Goal: Task Accomplishment & Management: Manage account settings

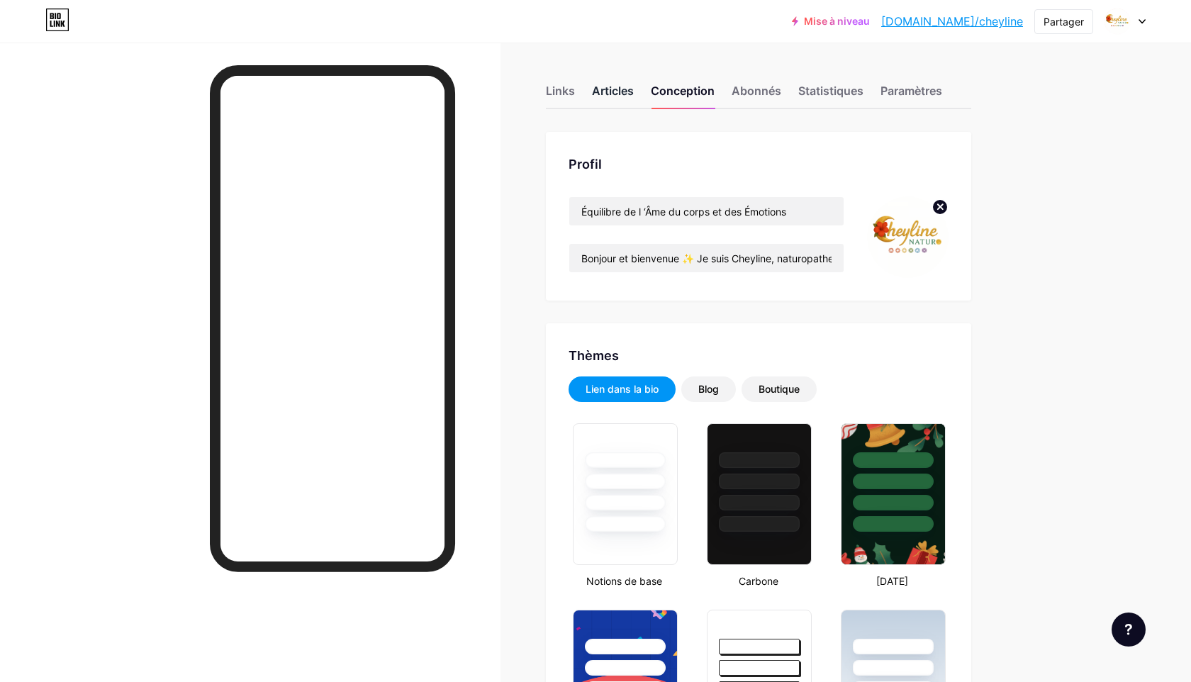
click at [598, 94] on font "Articles" at bounding box center [613, 91] width 42 height 14
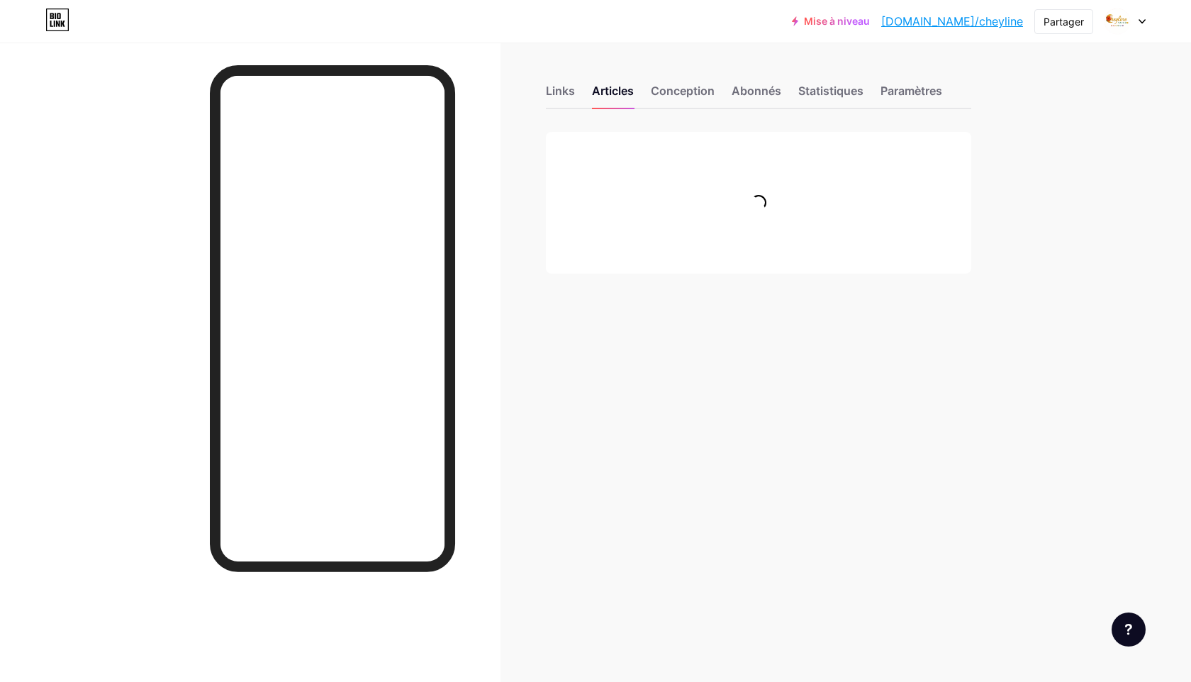
click at [544, 94] on div "Links Articles Conception Abonnés Statistiques Paramètres Demandes de fonctionn…" at bounding box center [515, 194] width 1031 height 302
click at [555, 91] on font "Links" at bounding box center [560, 91] width 29 height 14
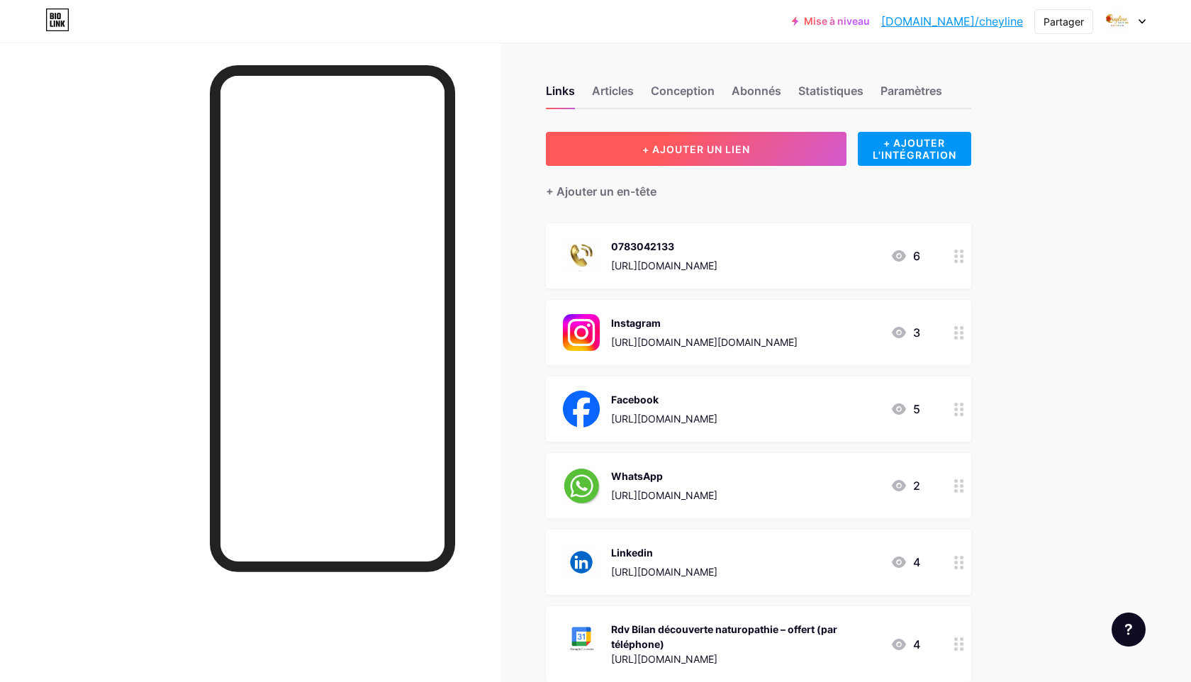
click at [793, 150] on button "+ AJOUTER UN LIEN" at bounding box center [696, 149] width 301 height 34
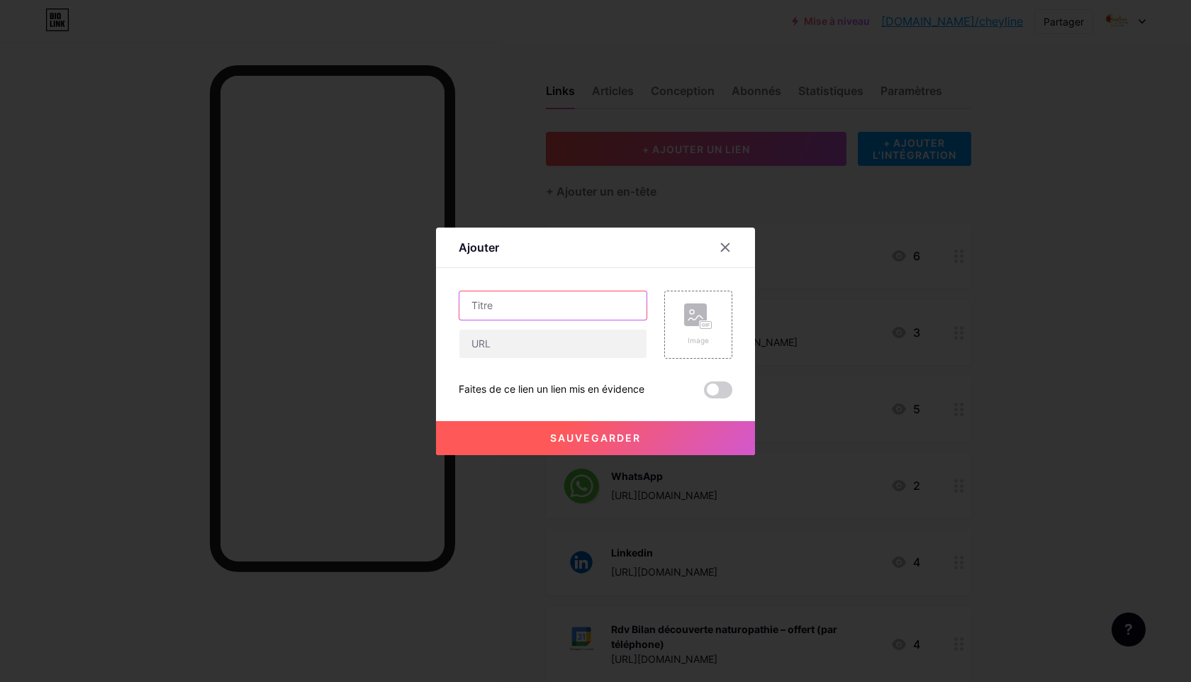
click at [549, 309] on input "text" at bounding box center [552, 305] width 187 height 28
type input "Prend Rdv"
click at [523, 349] on input "text" at bounding box center [552, 344] width 187 height 28
paste input "[URL][DOMAIN_NAME]"
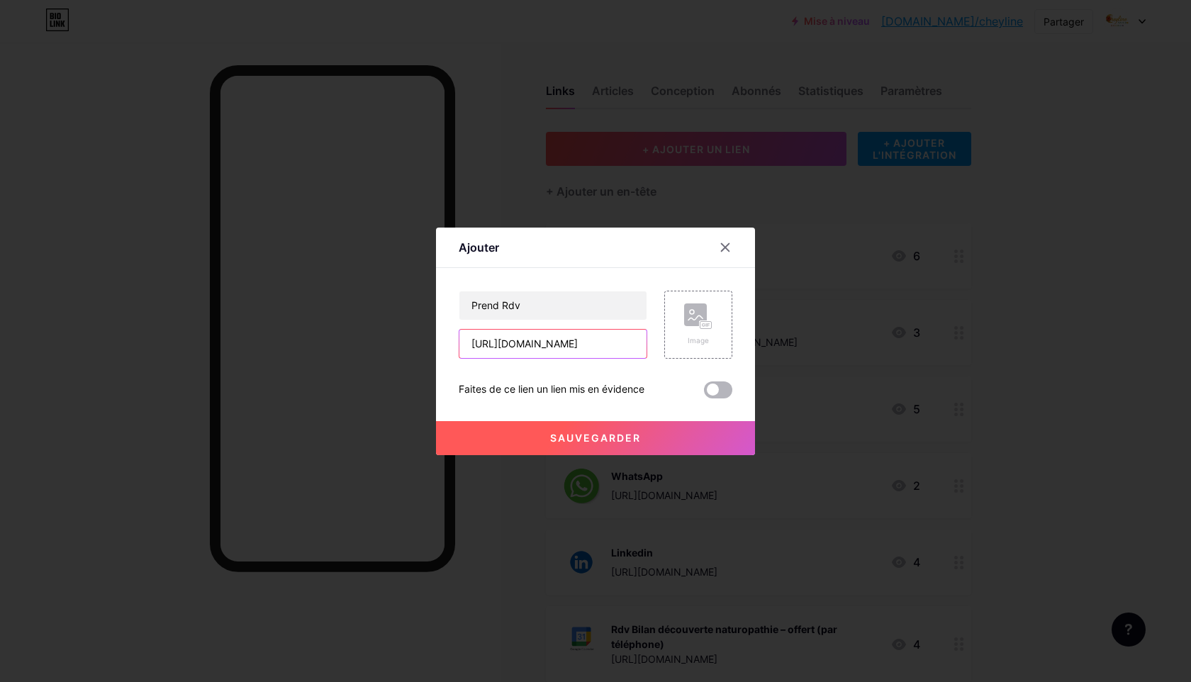
type input "[URL][DOMAIN_NAME]"
click at [732, 389] on span at bounding box center [718, 389] width 28 height 17
click at [704, 394] on input "checkbox" at bounding box center [704, 394] width 0 height 0
click at [709, 328] on rect at bounding box center [706, 324] width 11 height 7
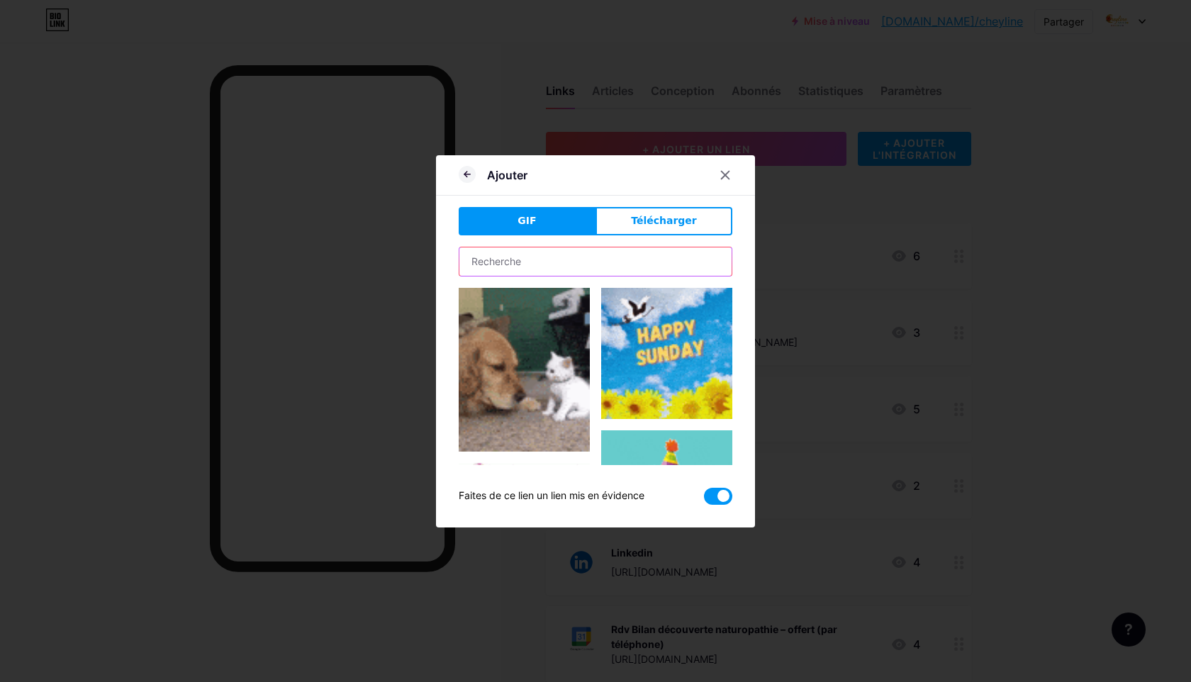
click at [615, 249] on input "text" at bounding box center [595, 261] width 272 height 28
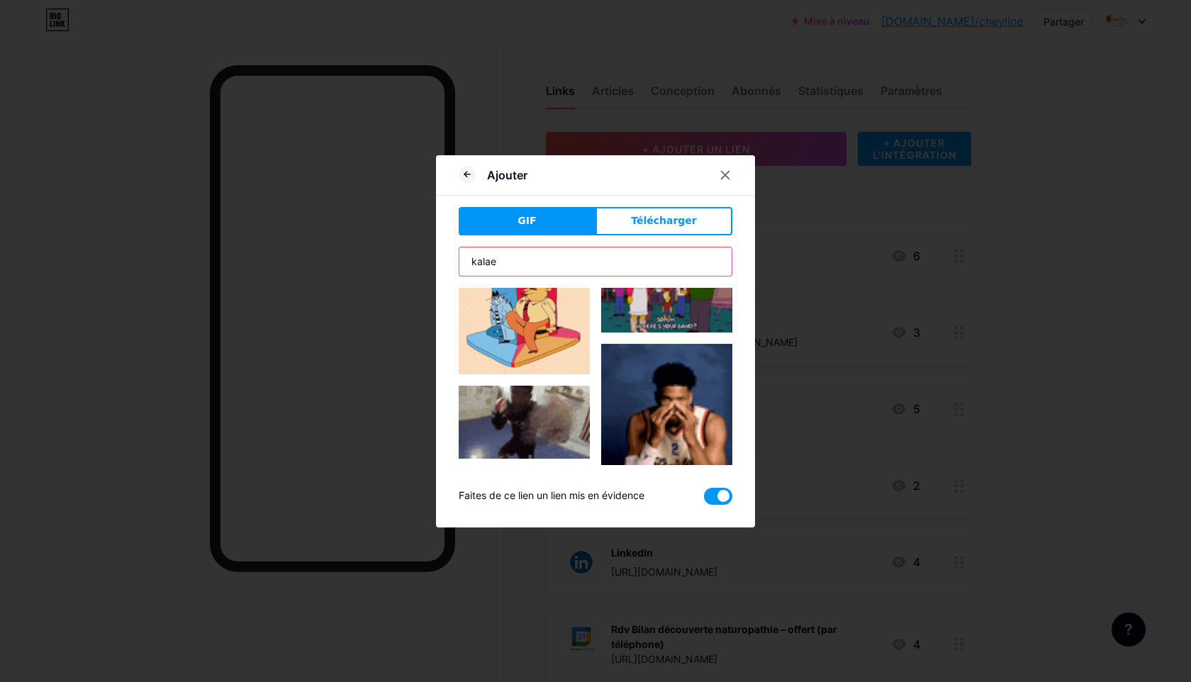
scroll to position [201, 0]
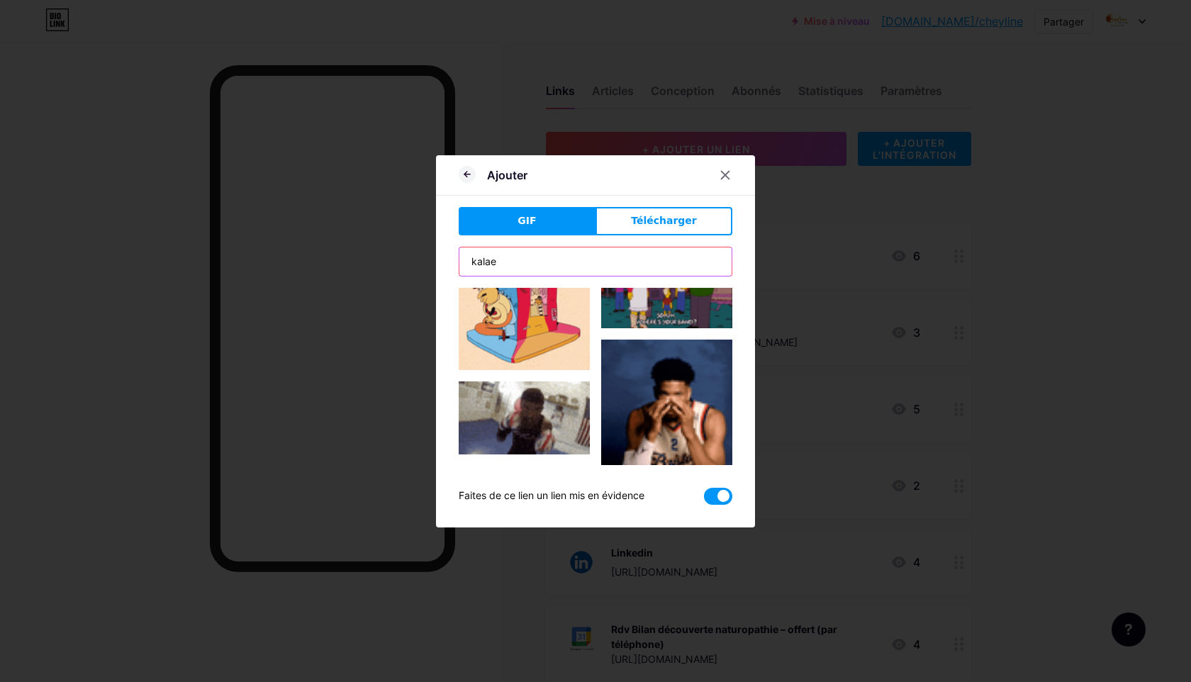
type input "kalae"
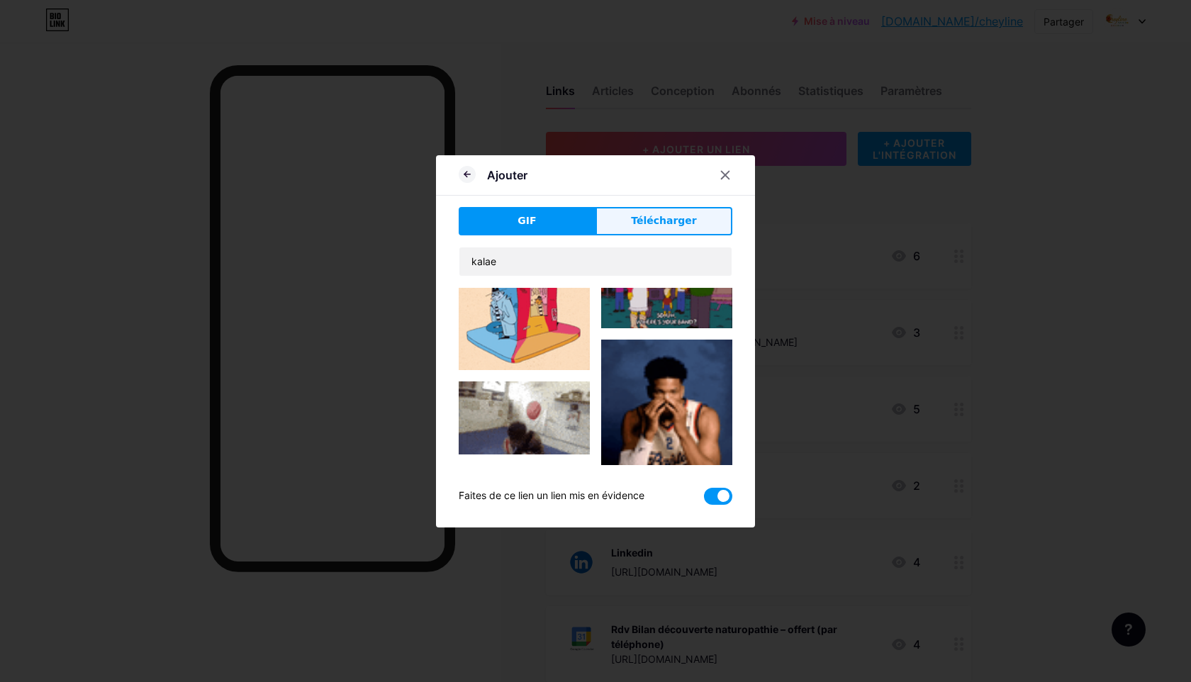
click at [681, 213] on span "Télécharger" at bounding box center [664, 220] width 66 height 15
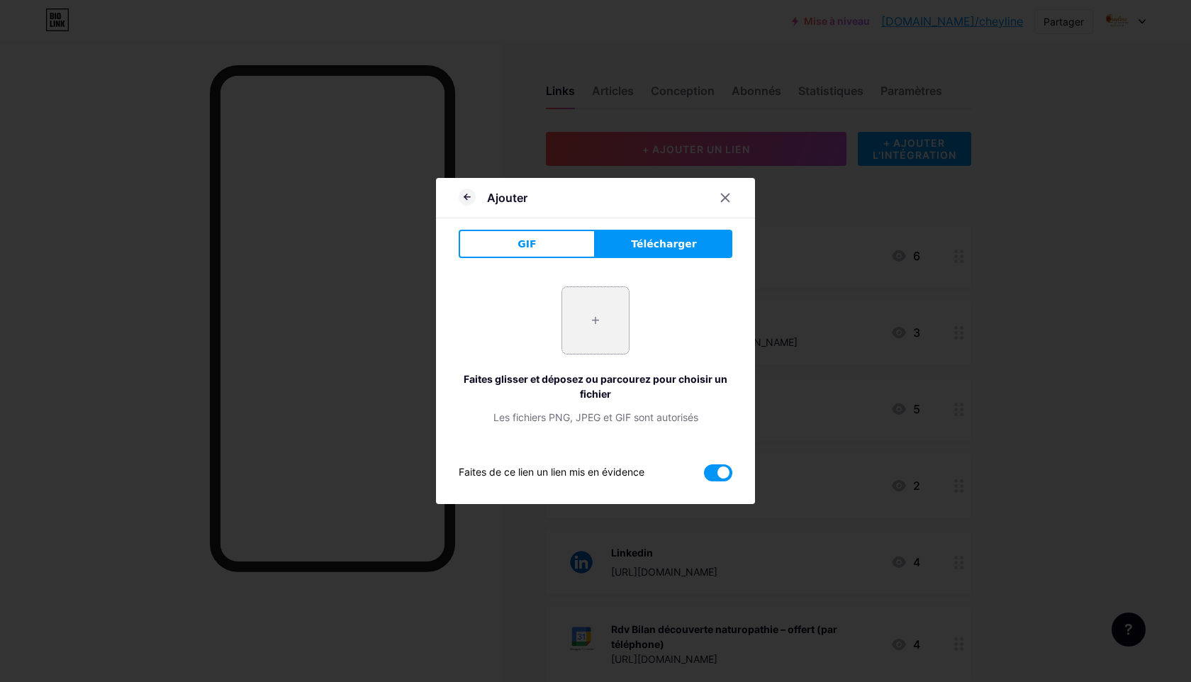
click at [605, 329] on input "file" at bounding box center [595, 320] width 67 height 67
type input "C:\fakepath\kalae.webp"
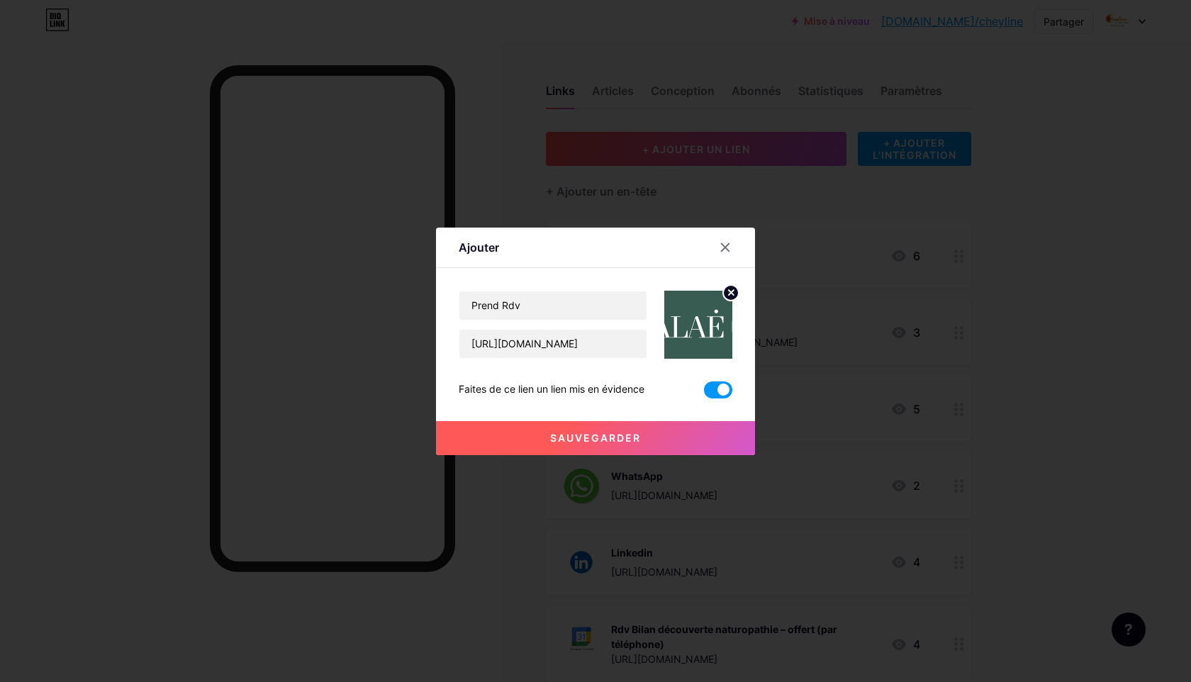
click at [596, 433] on font "Sauvegarder" at bounding box center [595, 438] width 91 height 12
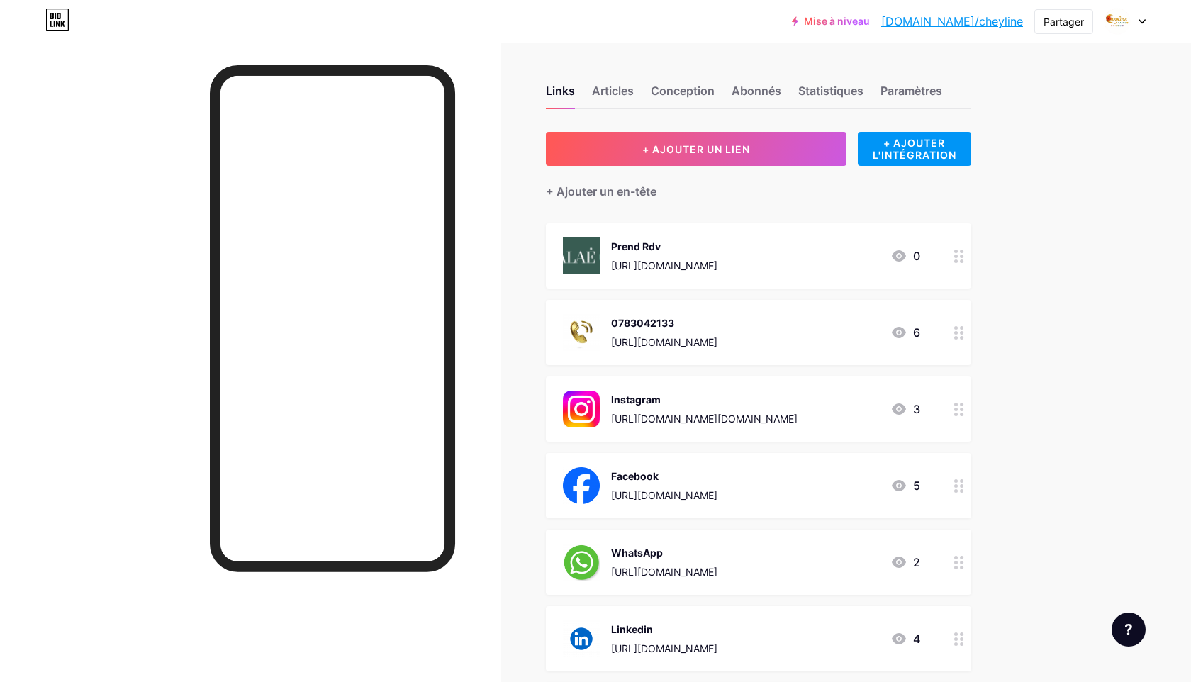
click at [581, 252] on img at bounding box center [581, 256] width 37 height 37
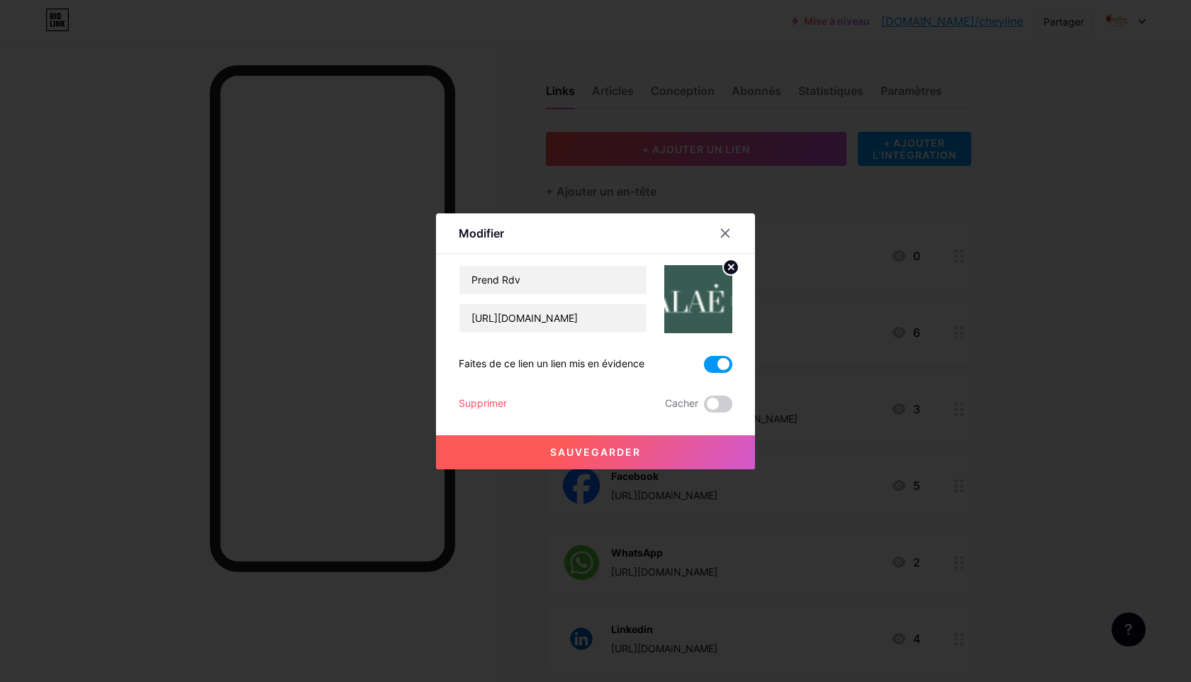
click at [728, 266] on circle at bounding box center [731, 268] width 16 height 16
click at [704, 287] on rect at bounding box center [695, 289] width 23 height 23
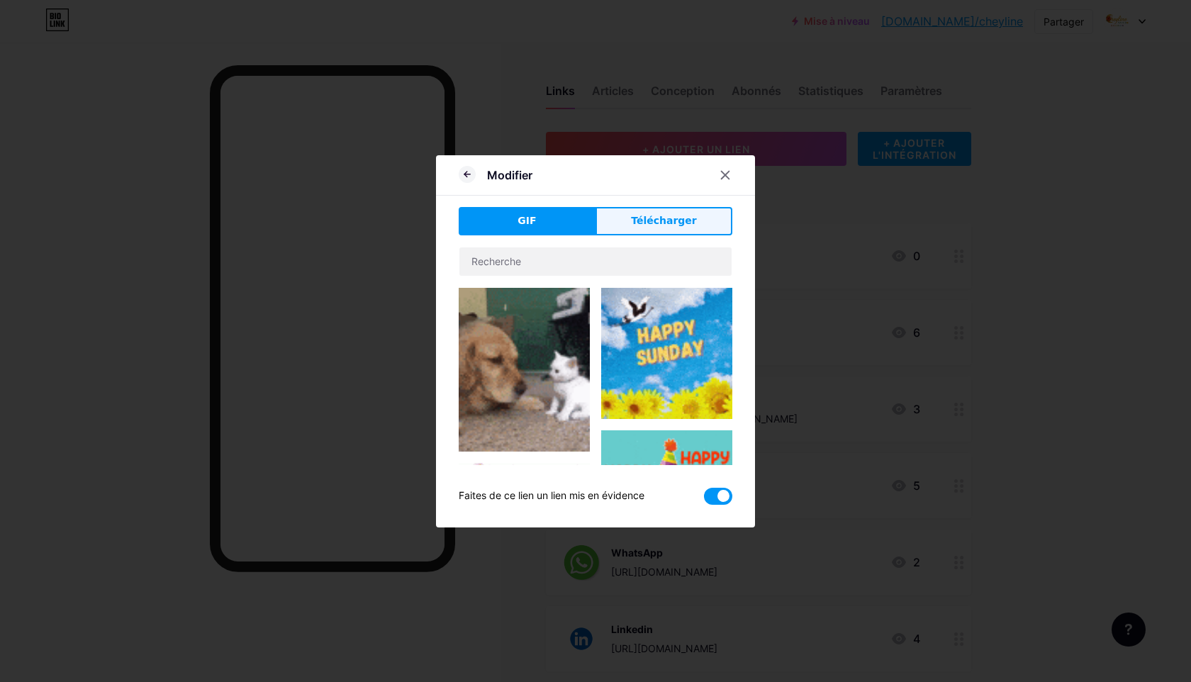
click at [676, 210] on button "Télécharger" at bounding box center [664, 221] width 137 height 28
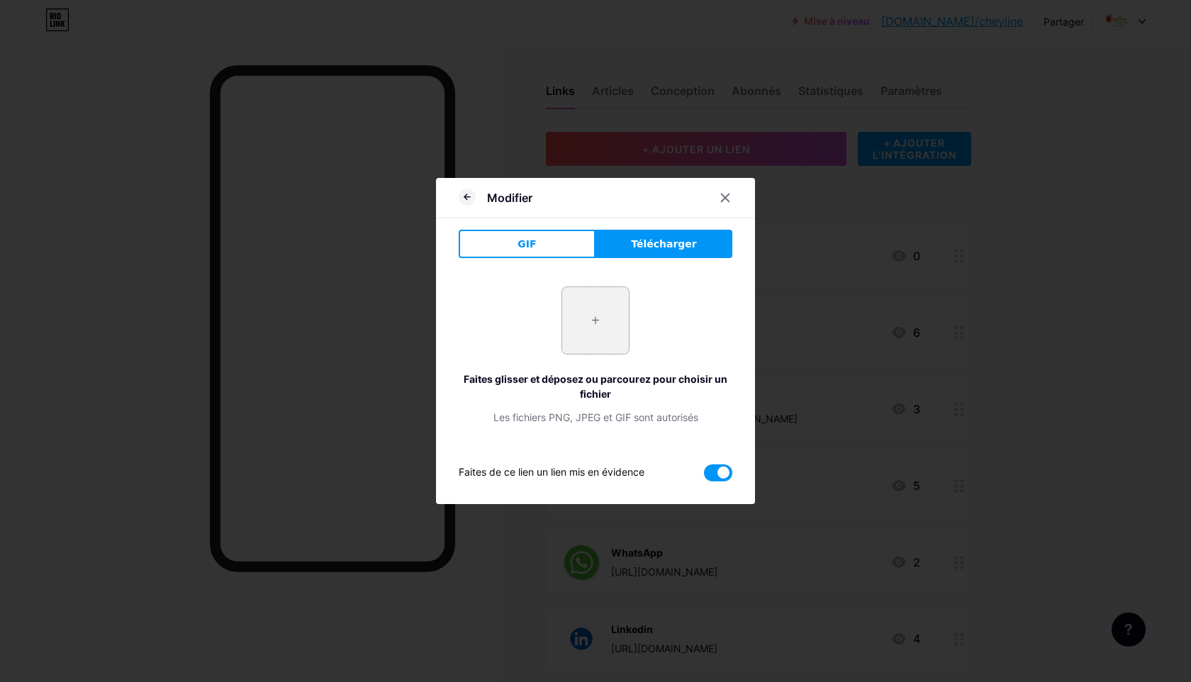
click at [607, 341] on input "file" at bounding box center [595, 320] width 67 height 67
type input "C:\fakepath\logo kalae.jpeg"
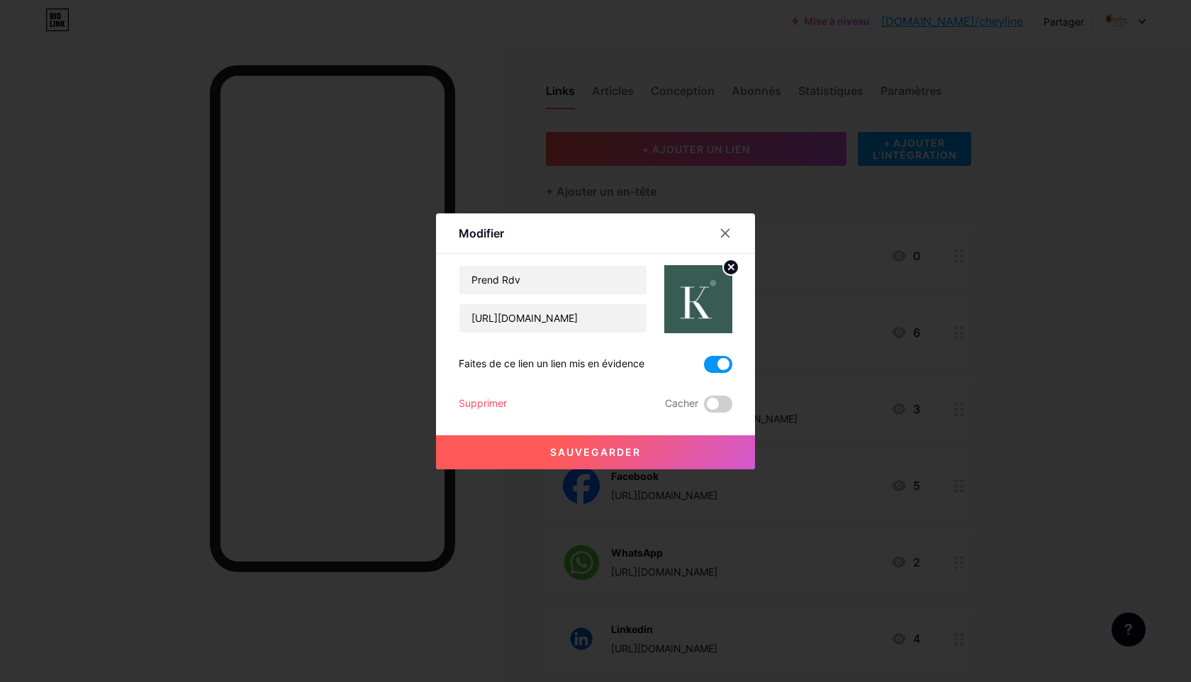
click at [687, 453] on button "Sauvegarder" at bounding box center [595, 452] width 319 height 34
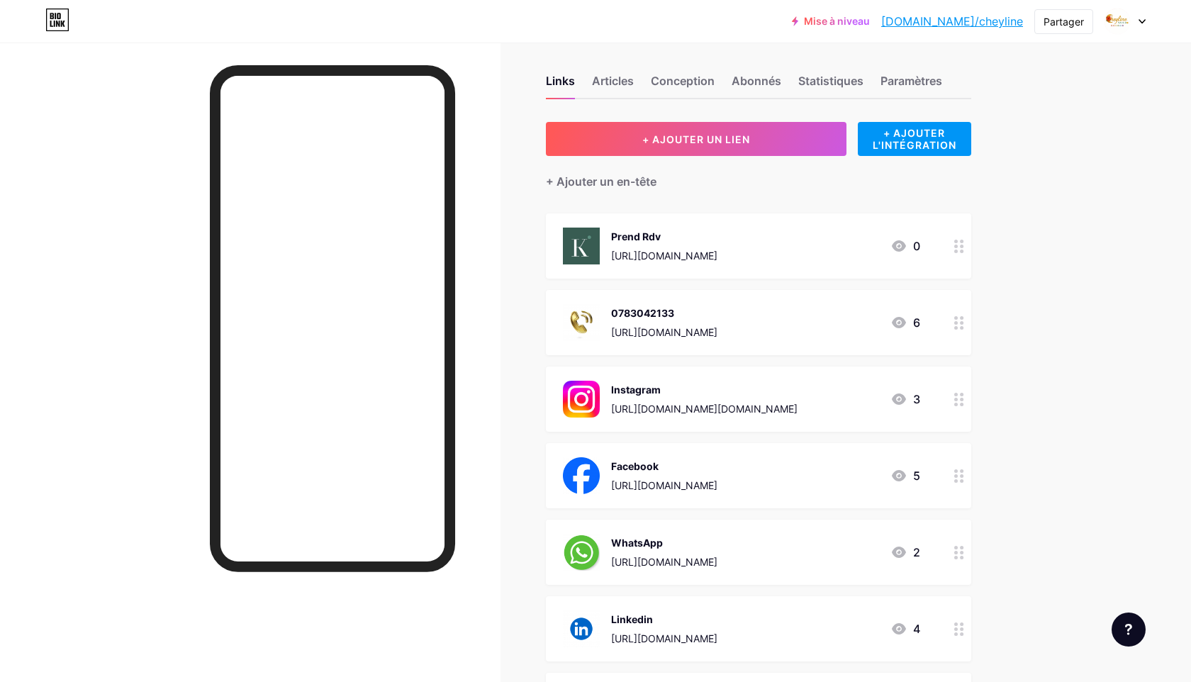
scroll to position [9, 0]
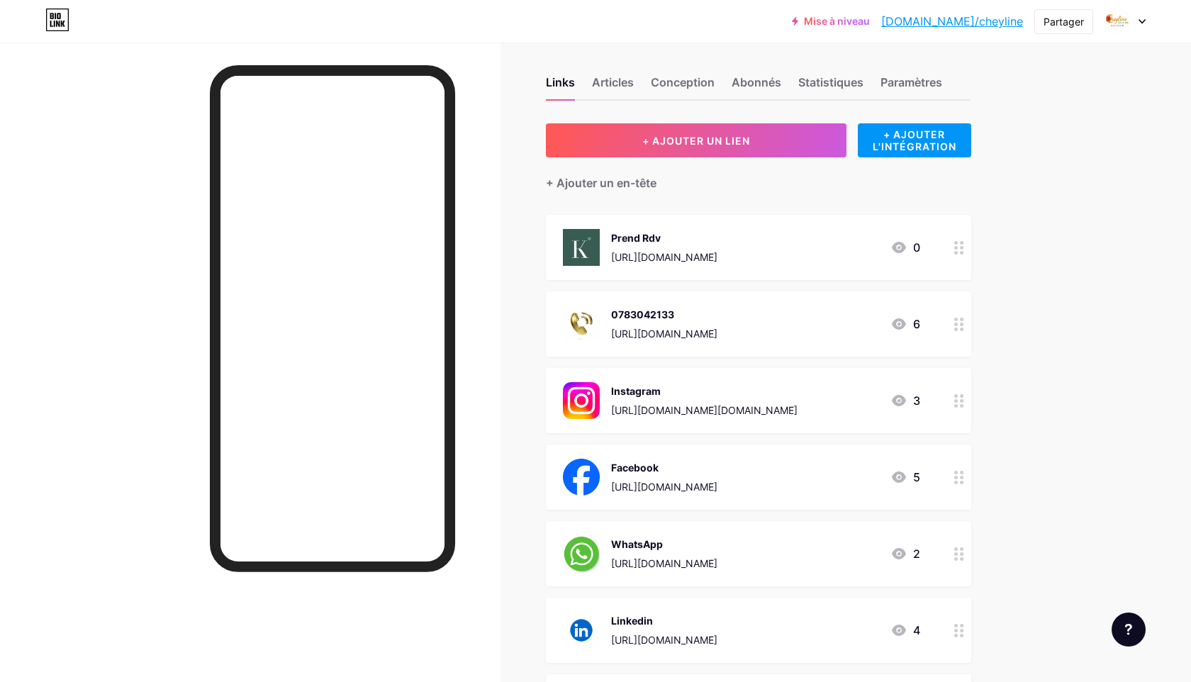
click at [698, 250] on div "[URL][DOMAIN_NAME]" at bounding box center [664, 257] width 106 height 15
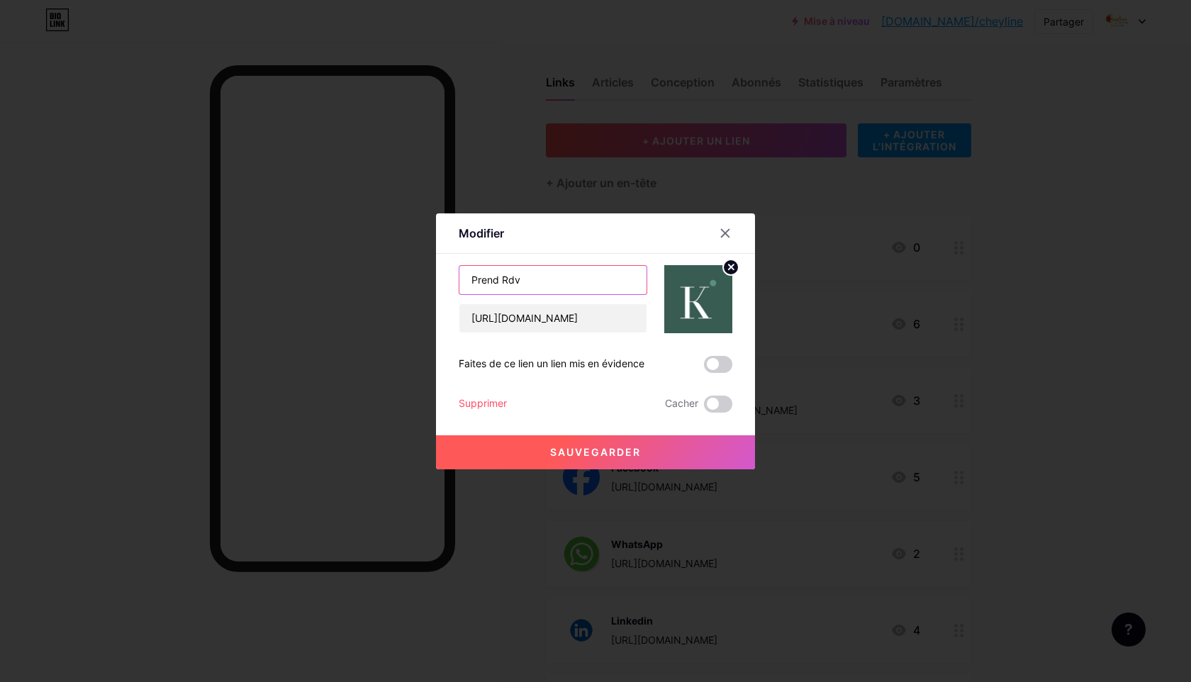
click at [562, 284] on input "Prend Rdv" at bounding box center [552, 280] width 187 height 28
click at [540, 272] on input "Prend Rdv" at bounding box center [552, 280] width 187 height 28
click at [536, 280] on input "Prend Rdv" at bounding box center [552, 280] width 187 height 28
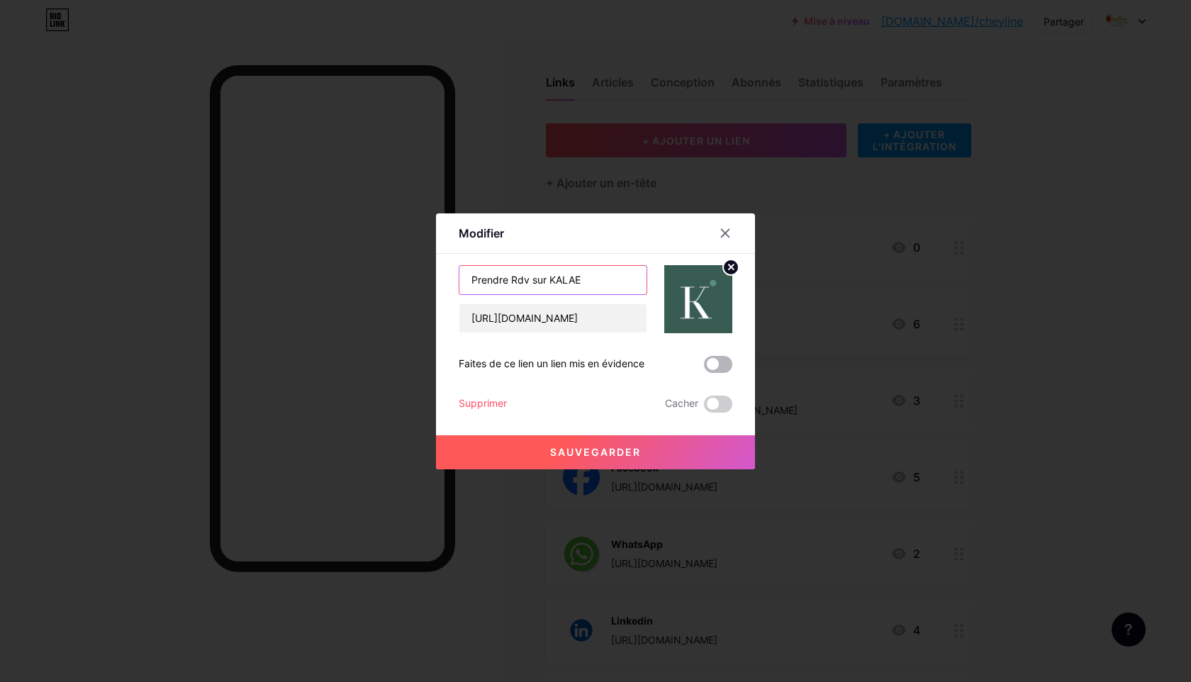
type input "Prendre Rdv sur KALAE"
click at [719, 367] on span at bounding box center [718, 364] width 28 height 17
click at [704, 368] on input "checkbox" at bounding box center [704, 368] width 0 height 0
click at [649, 440] on button "Sauvegarder" at bounding box center [595, 452] width 319 height 34
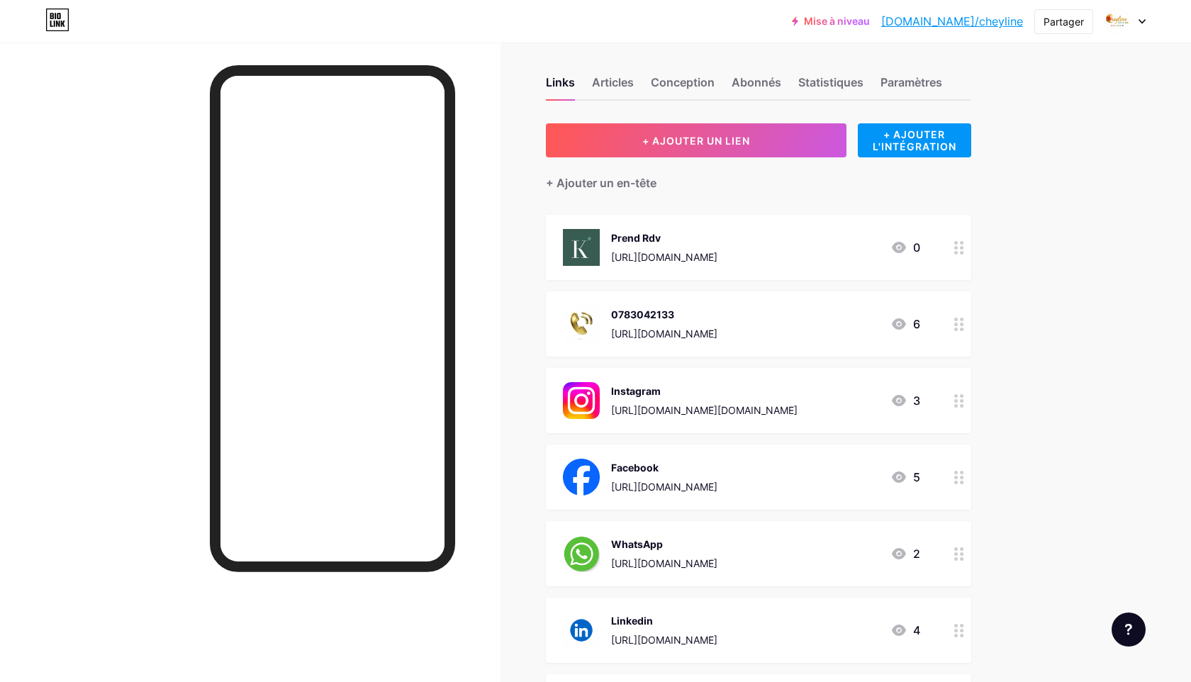
scroll to position [8, 0]
click at [984, 16] on font "[DOMAIN_NAME]/cheyline" at bounding box center [952, 21] width 142 height 14
